Goal: Information Seeking & Learning: Compare options

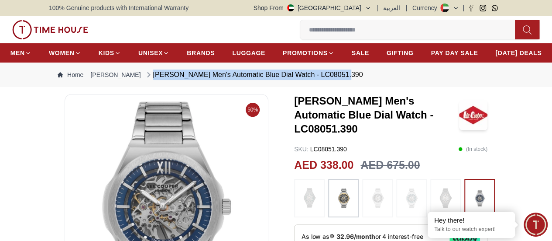
drag, startPoint x: 135, startPoint y: 94, endPoint x: 325, endPoint y: 101, distance: 190.5
click at [325, 87] on nav "Home [PERSON_NAME] [PERSON_NAME] Men's Automatic Blue Dial Watch - LC08051.390" at bounding box center [276, 74] width 455 height 24
click at [0, 0] on icon at bounding box center [0, 0] width 0 height 0
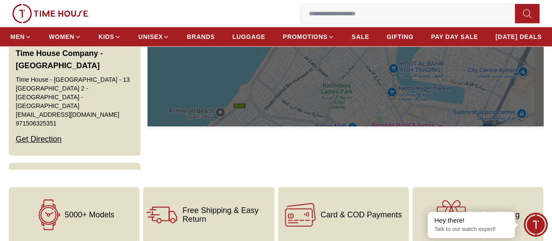
scroll to position [131, 0]
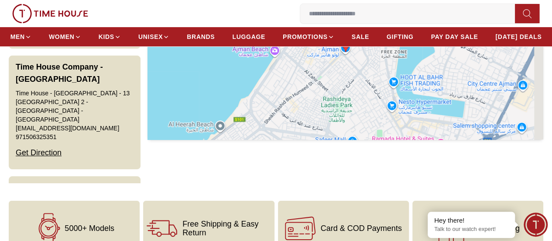
click at [341, 84] on div at bounding box center [346, 52] width 396 height 175
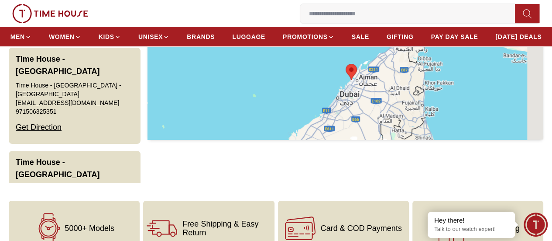
scroll to position [1834, 0]
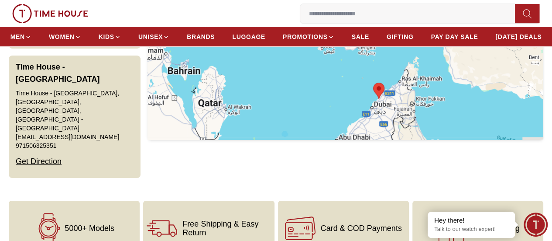
drag, startPoint x: 417, startPoint y: 107, endPoint x: 415, endPoint y: 115, distance: 8.6
click at [415, 115] on div at bounding box center [346, 52] width 396 height 175
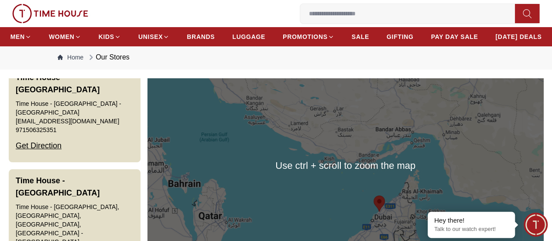
scroll to position [0, 0]
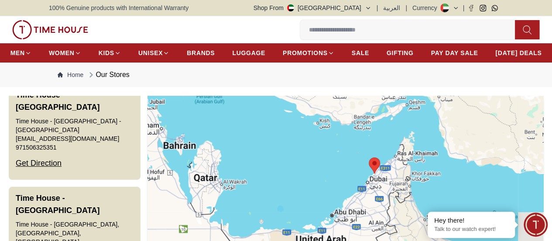
drag, startPoint x: 304, startPoint y: 173, endPoint x: 299, endPoint y: 109, distance: 64.0
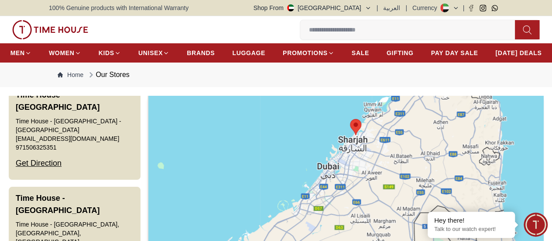
drag, startPoint x: 380, startPoint y: 191, endPoint x: 325, endPoint y: 189, distance: 55.1
click at [325, 189] on div at bounding box center [346, 183] width 396 height 175
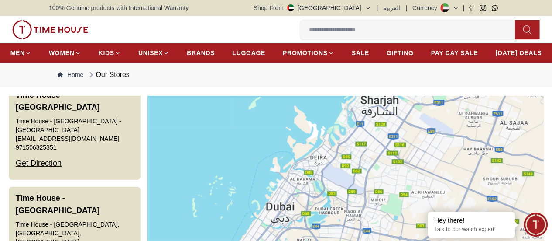
drag, startPoint x: 311, startPoint y: 203, endPoint x: 327, endPoint y: 175, distance: 32.1
click at [327, 175] on div at bounding box center [346, 183] width 396 height 175
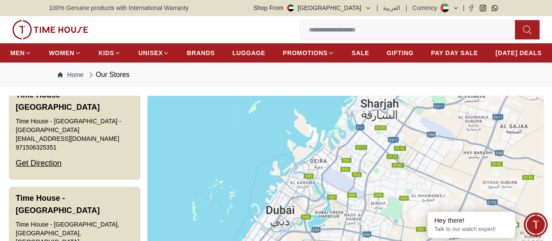
drag, startPoint x: 358, startPoint y: 156, endPoint x: 353, endPoint y: 169, distance: 14.1
click at [353, 169] on div at bounding box center [346, 183] width 396 height 175
